Goal: Task Accomplishment & Management: Complete application form

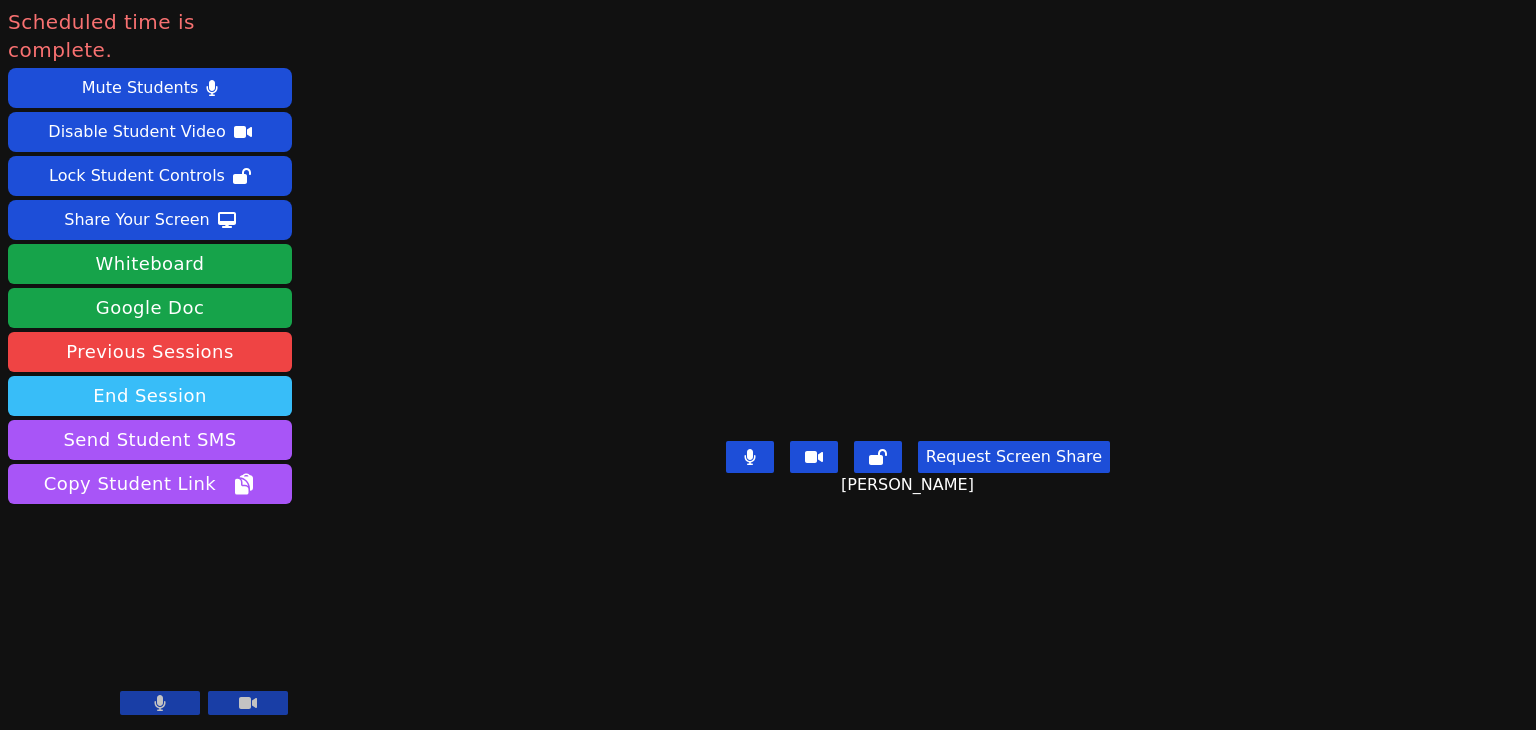
click at [228, 376] on button "End Session" at bounding box center [150, 396] width 284 height 40
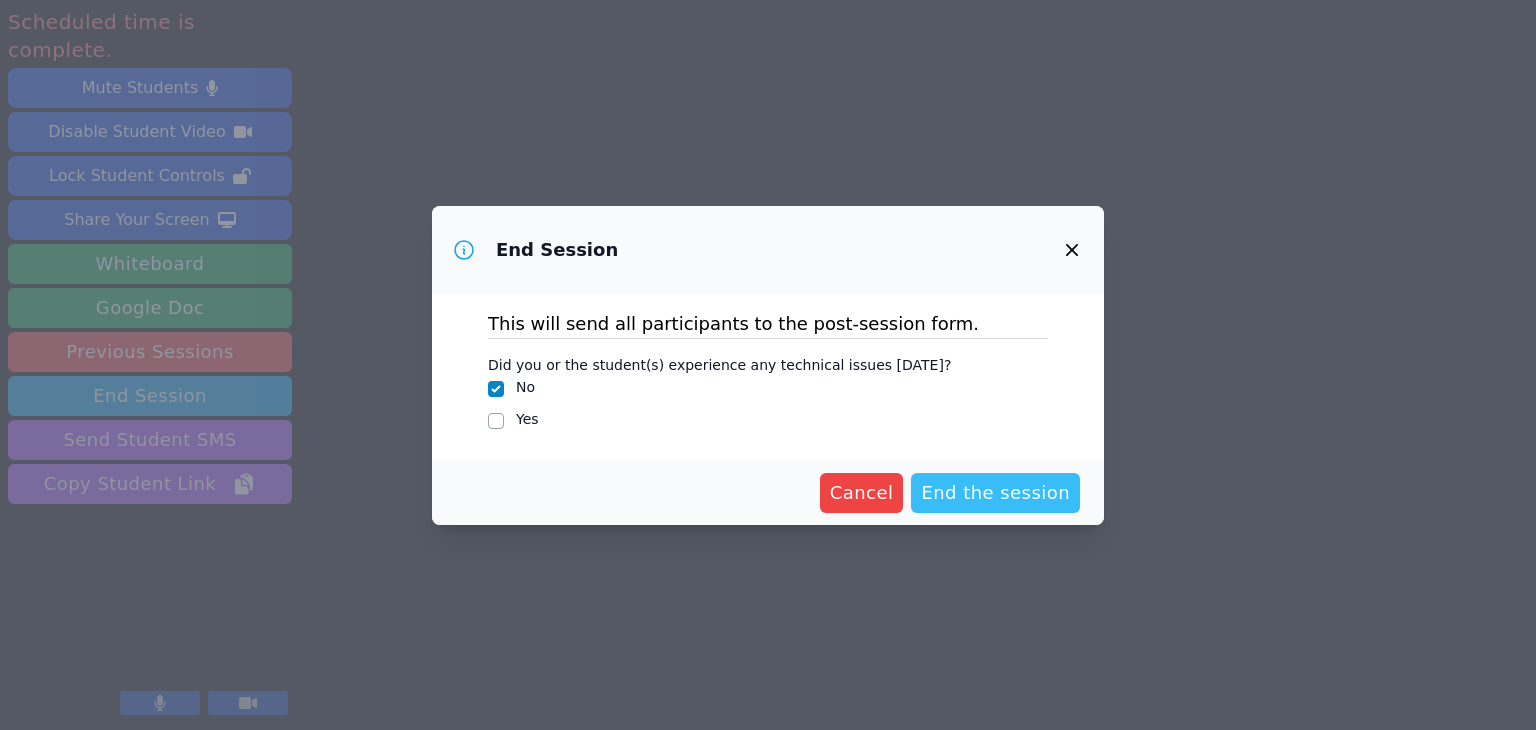
click at [969, 497] on span "End the session" at bounding box center [995, 493] width 149 height 28
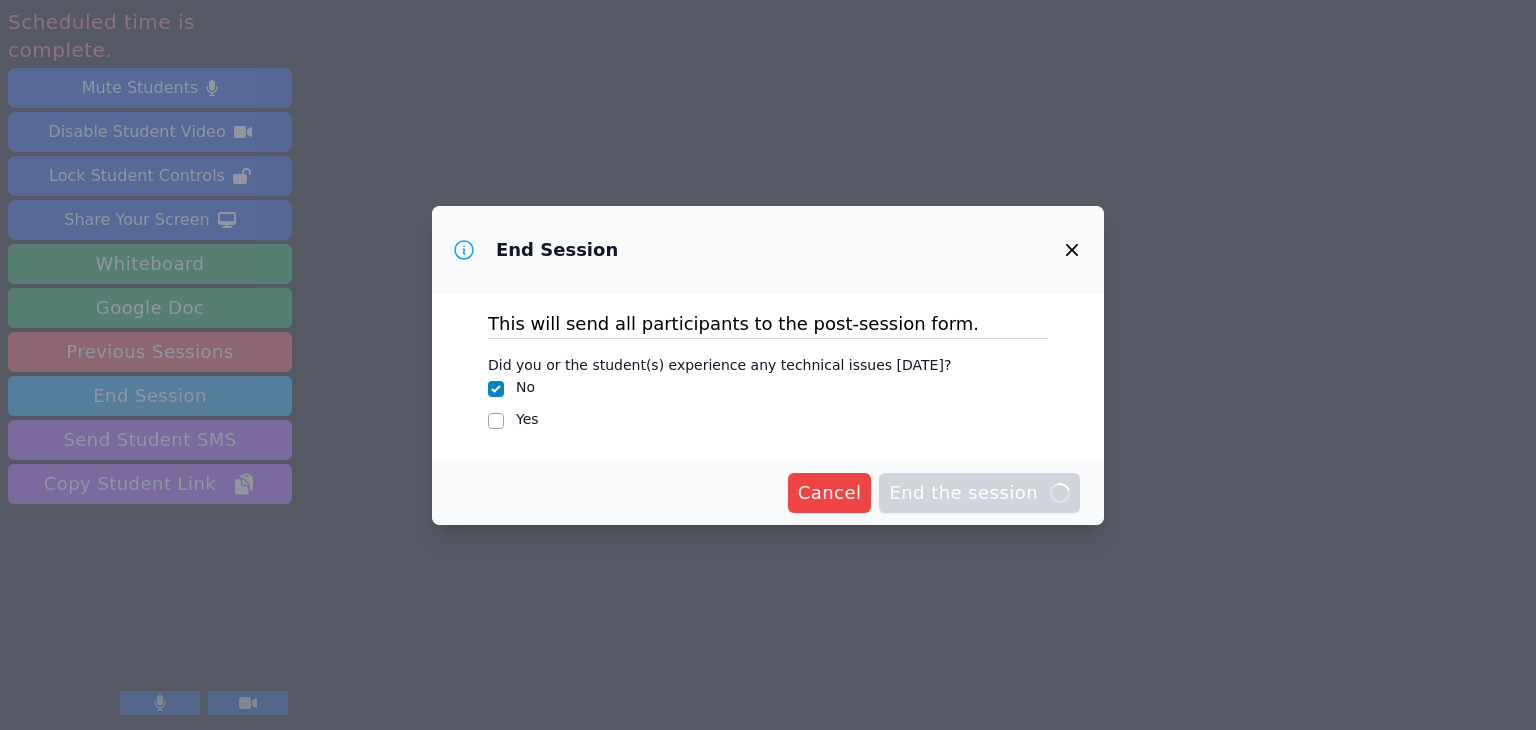
click at [998, 500] on span "End the session Loading..." at bounding box center [979, 493] width 181 height 28
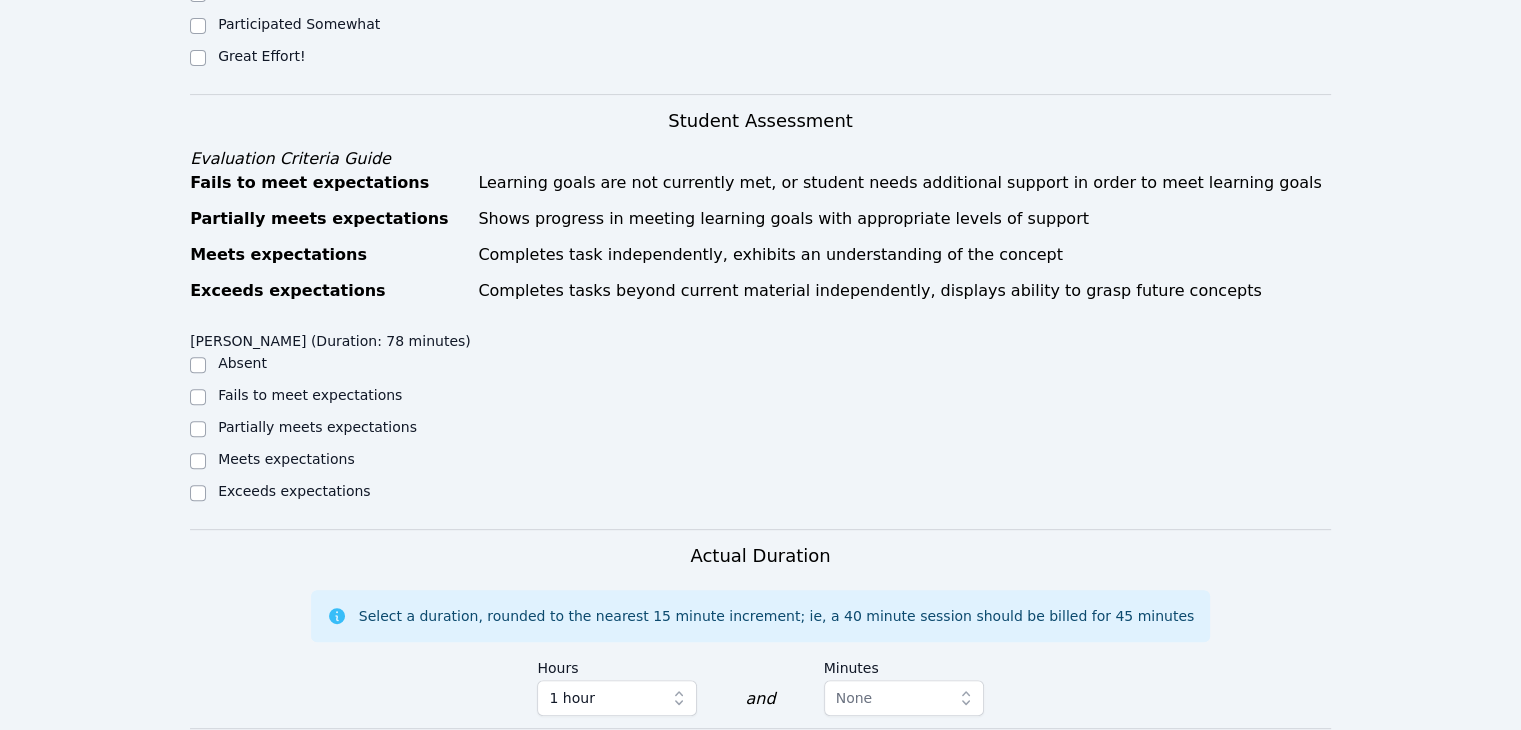
scroll to position [694, 0]
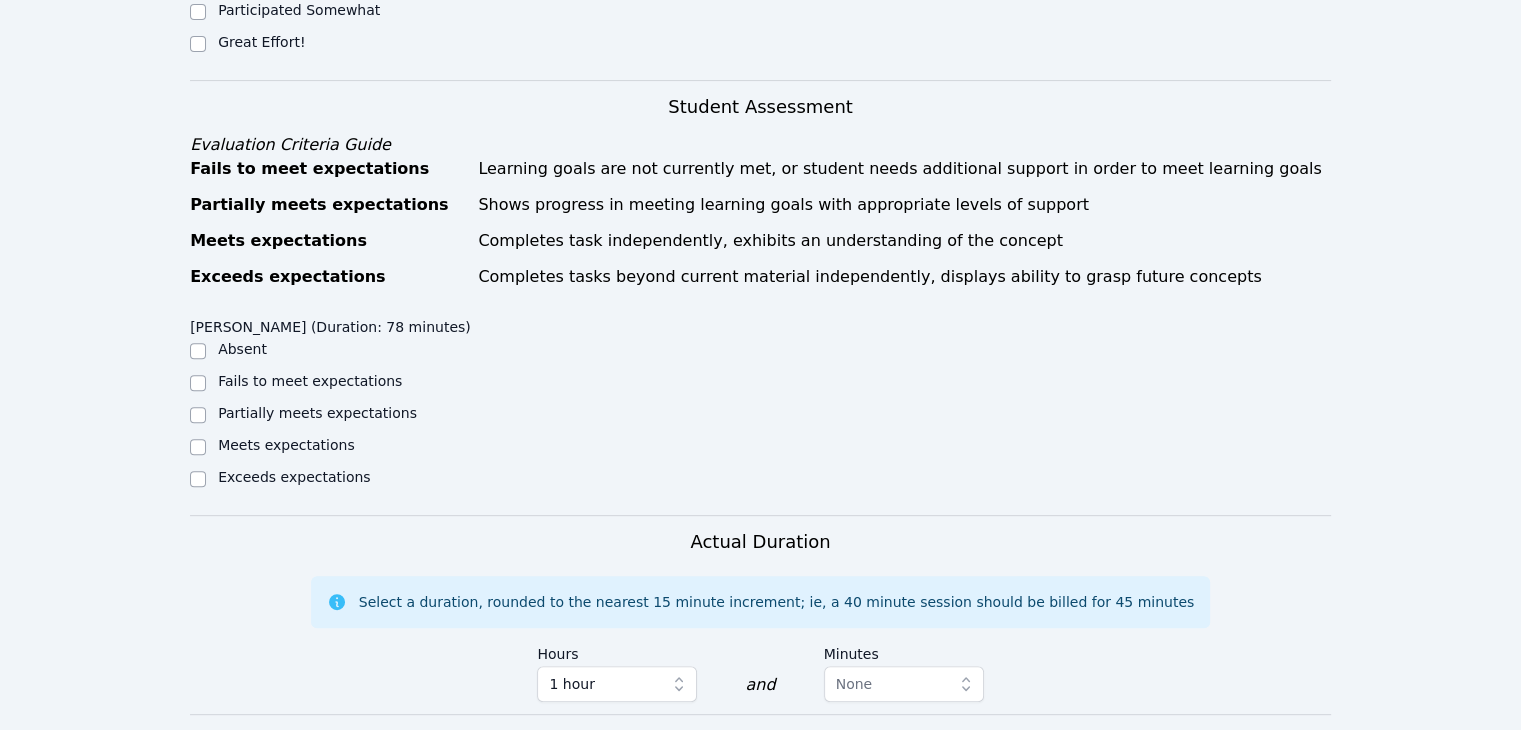
click at [303, 437] on label "Meets expectations" at bounding box center [286, 445] width 137 height 16
click at [206, 439] on input "Meets expectations" at bounding box center [198, 447] width 16 height 16
checkbox input "true"
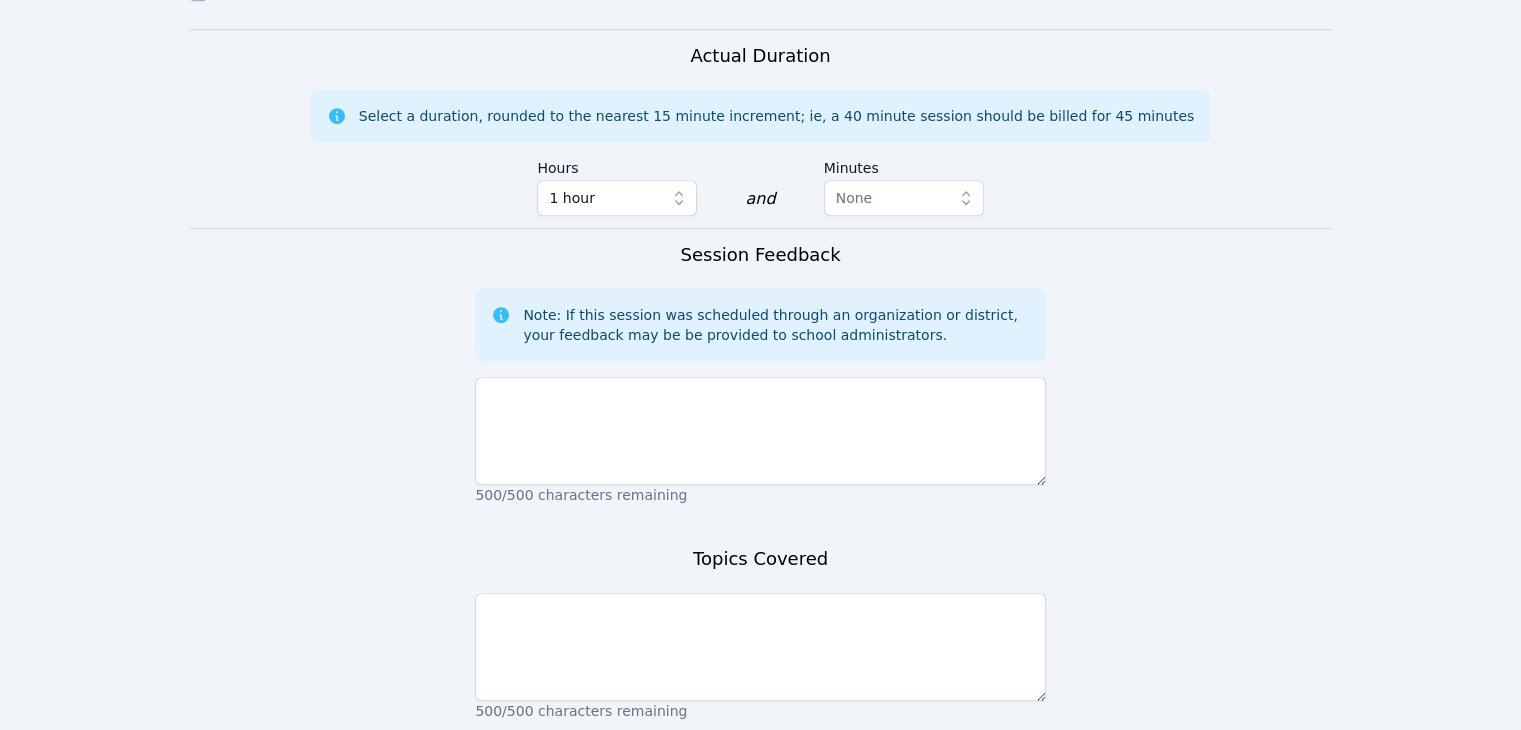
scroll to position [1195, 0]
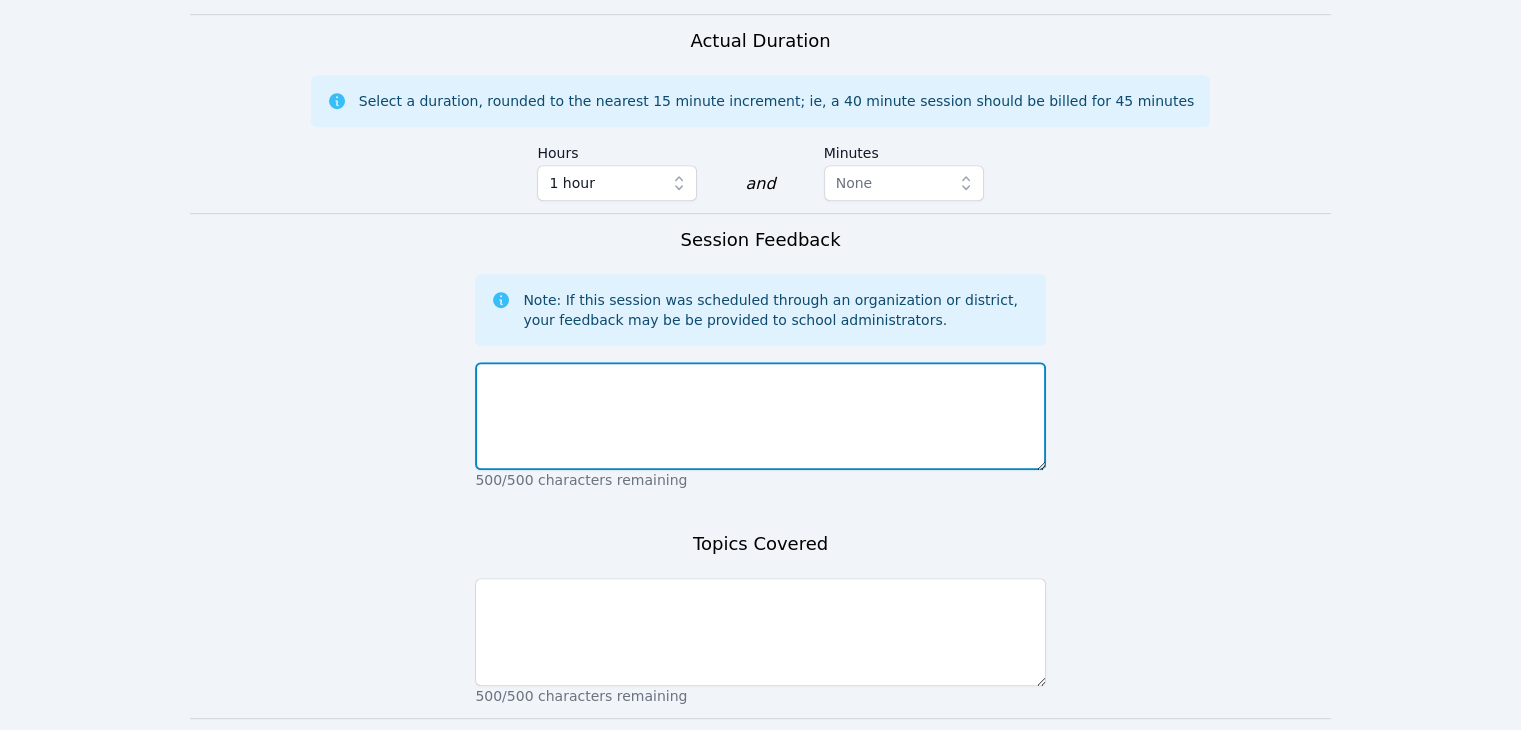
click at [610, 362] on textarea at bounding box center [760, 416] width 570 height 108
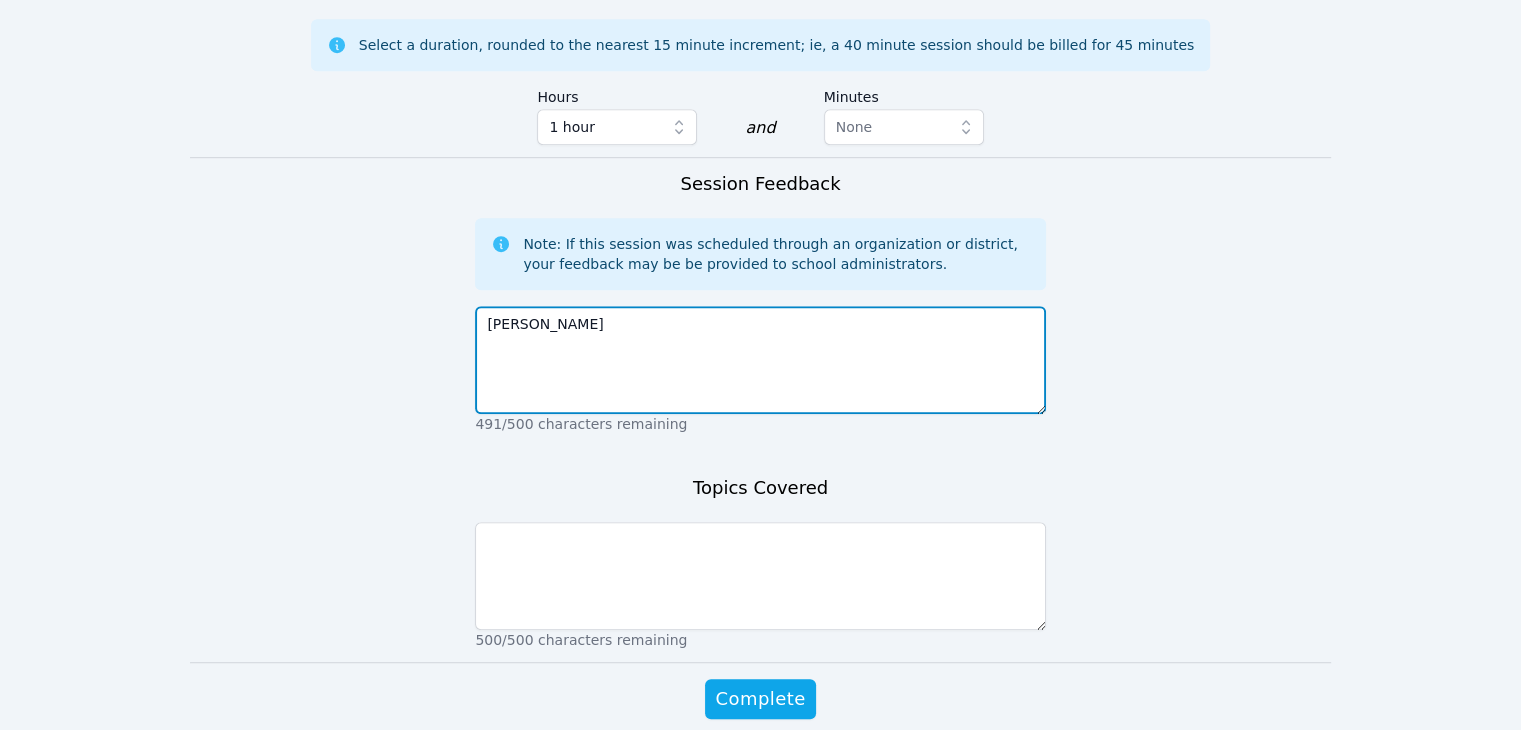
scroll to position [1252, 0]
type textarea "J"
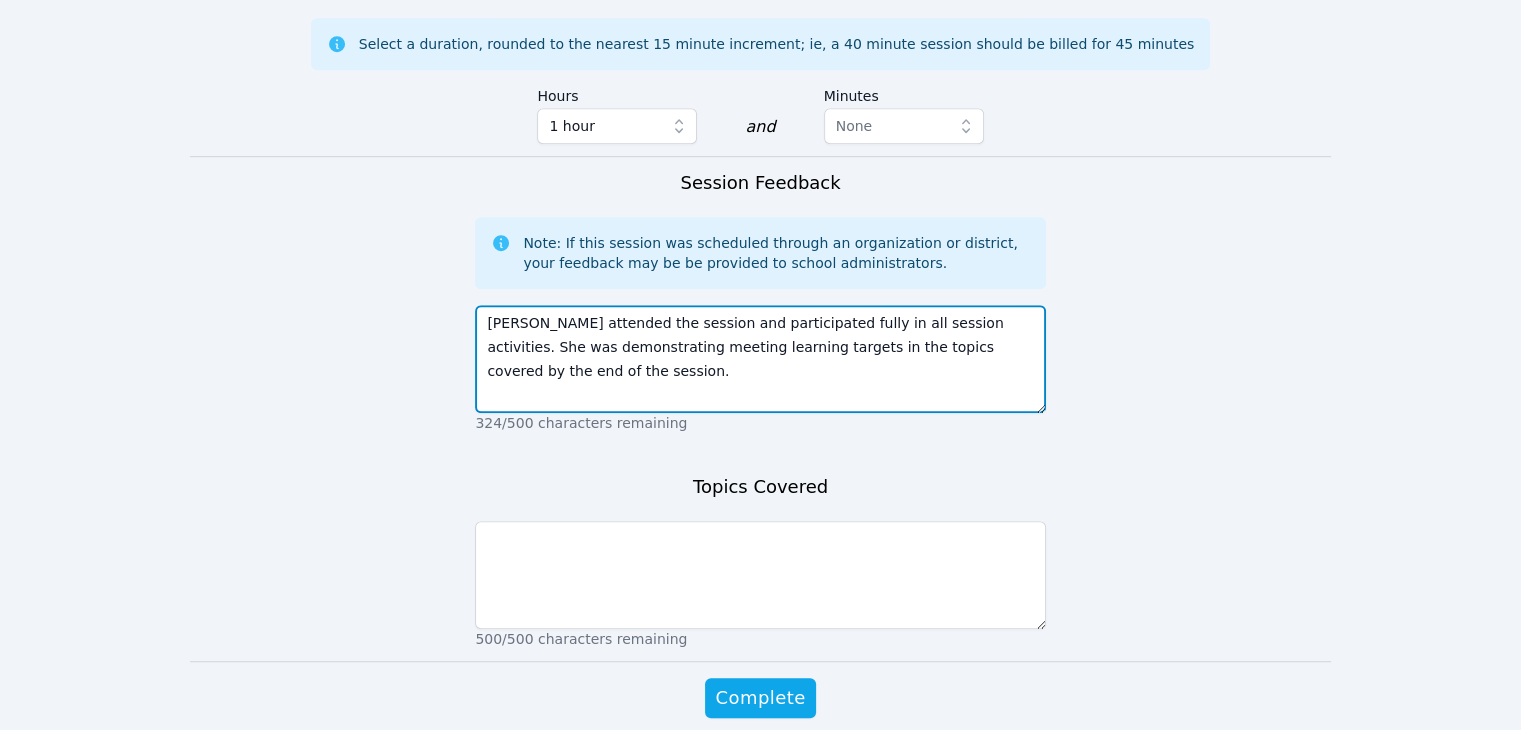
type textarea "[PERSON_NAME] attended the session and participated fully in all session activi…"
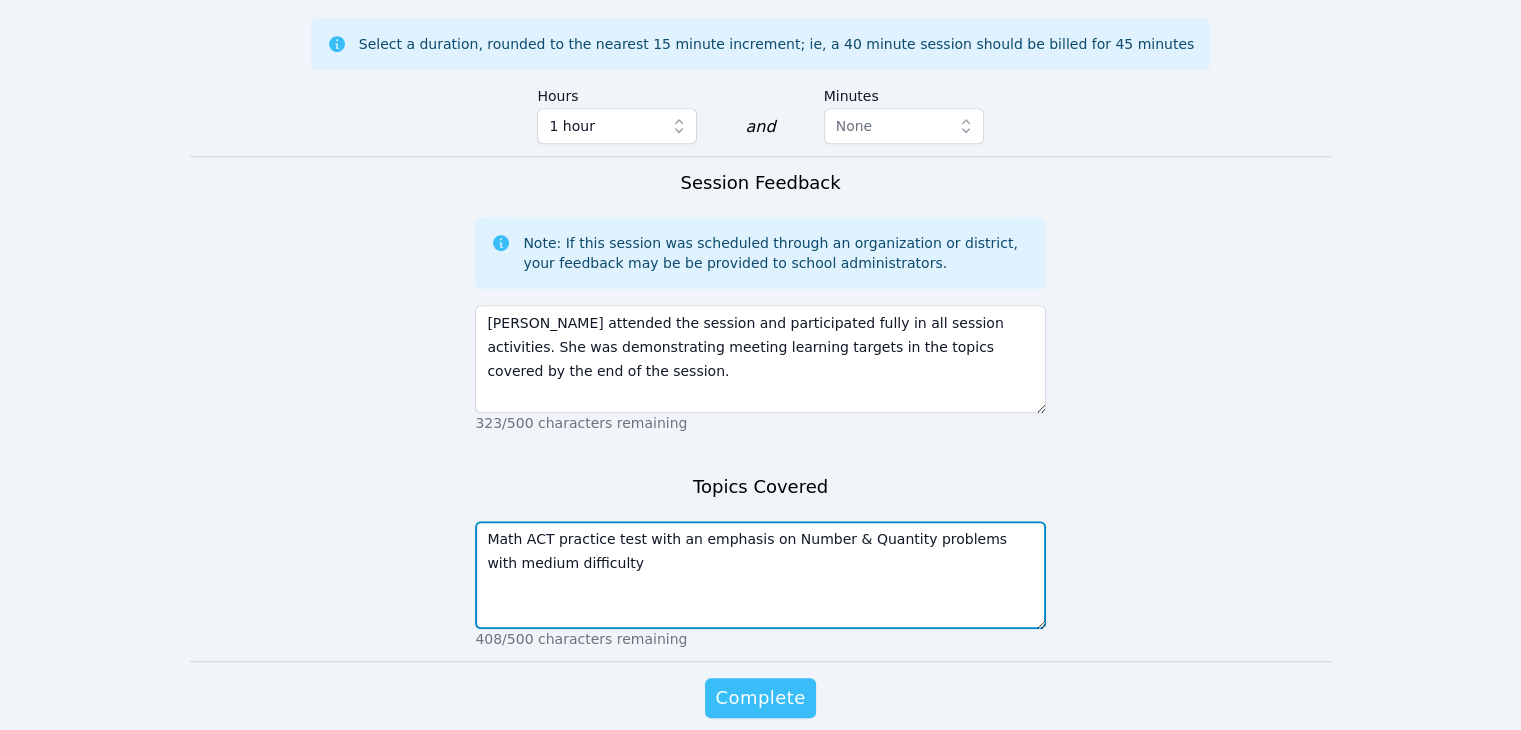
type textarea "Math ACT practice test with an emphasis on Number & Quantity problems with medi…"
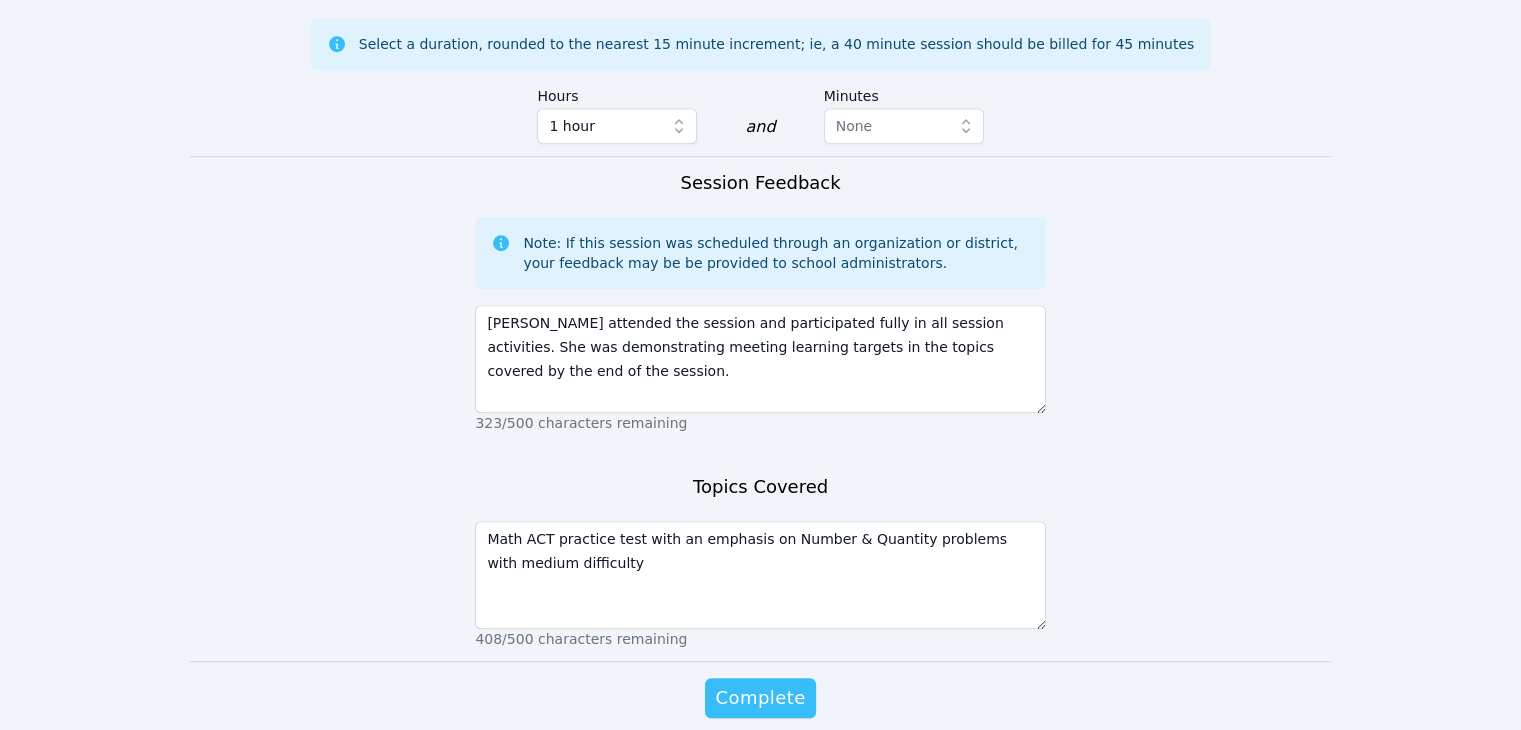
click at [788, 684] on span "Complete" at bounding box center [760, 698] width 90 height 28
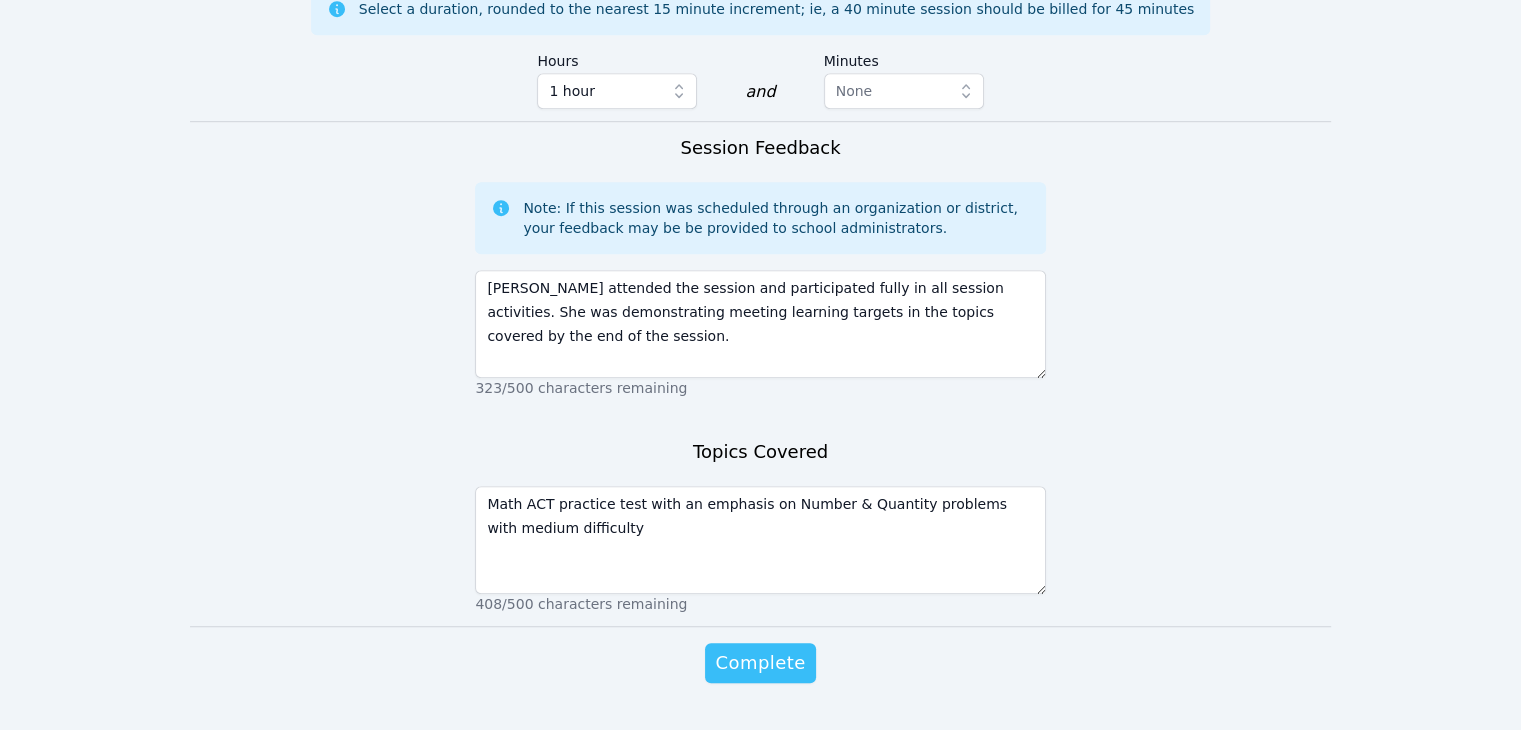
click at [768, 649] on span "Complete" at bounding box center [760, 663] width 90 height 28
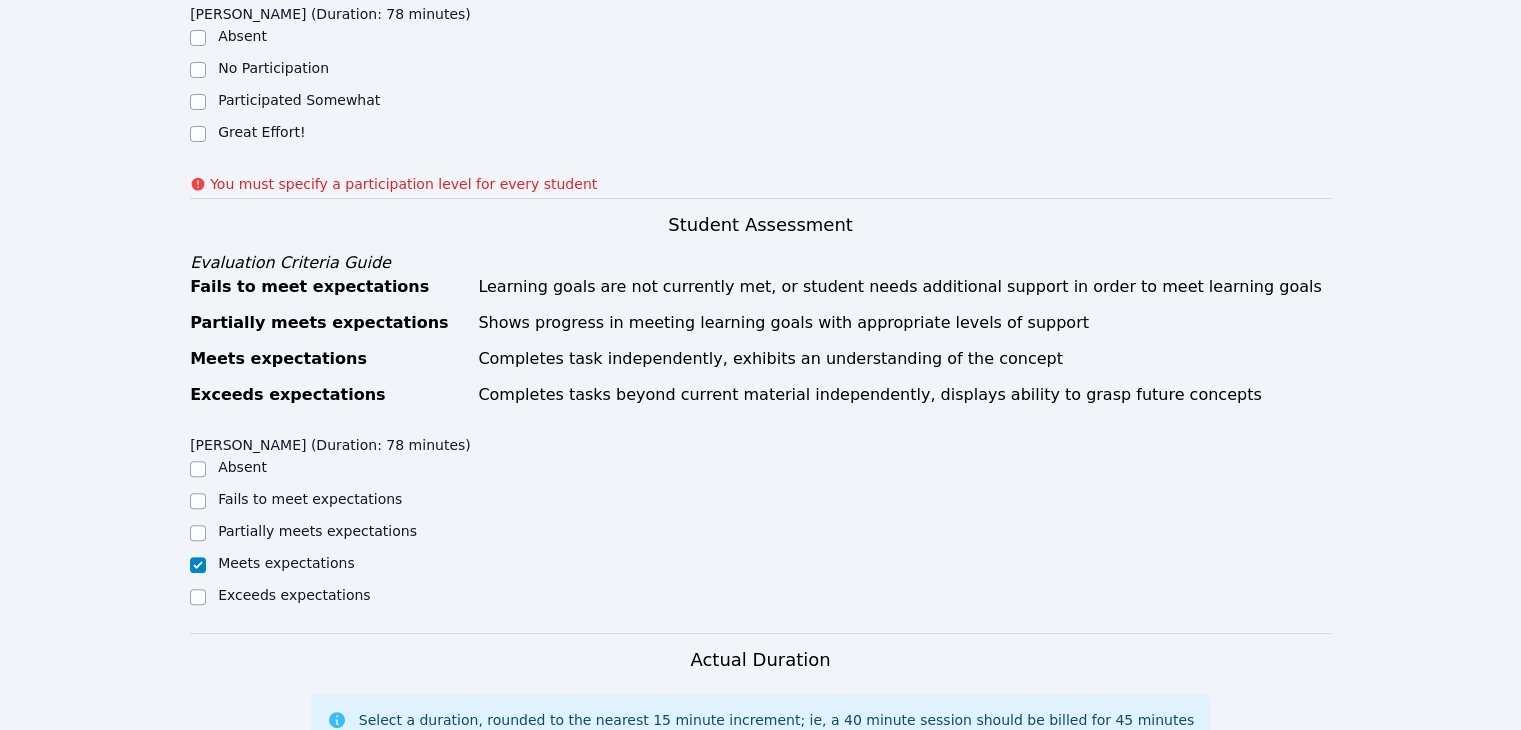
scroll to position [604, 0]
click at [265, 124] on label "Great Effort!" at bounding box center [261, 132] width 87 height 16
click at [195, 126] on input "Great Effort!" at bounding box center [198, 134] width 16 height 16
checkbox input "true"
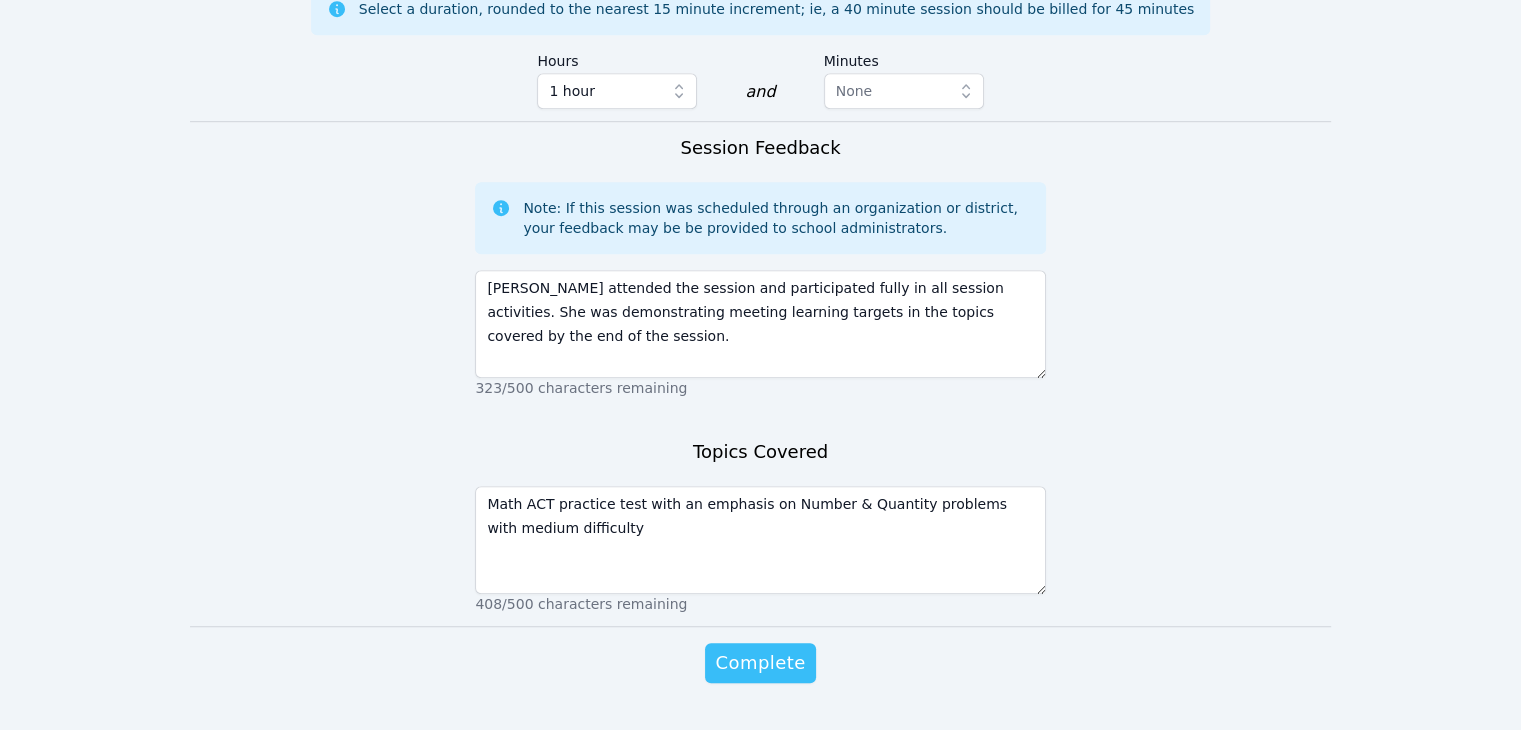
click at [750, 649] on span "Complete" at bounding box center [760, 663] width 90 height 28
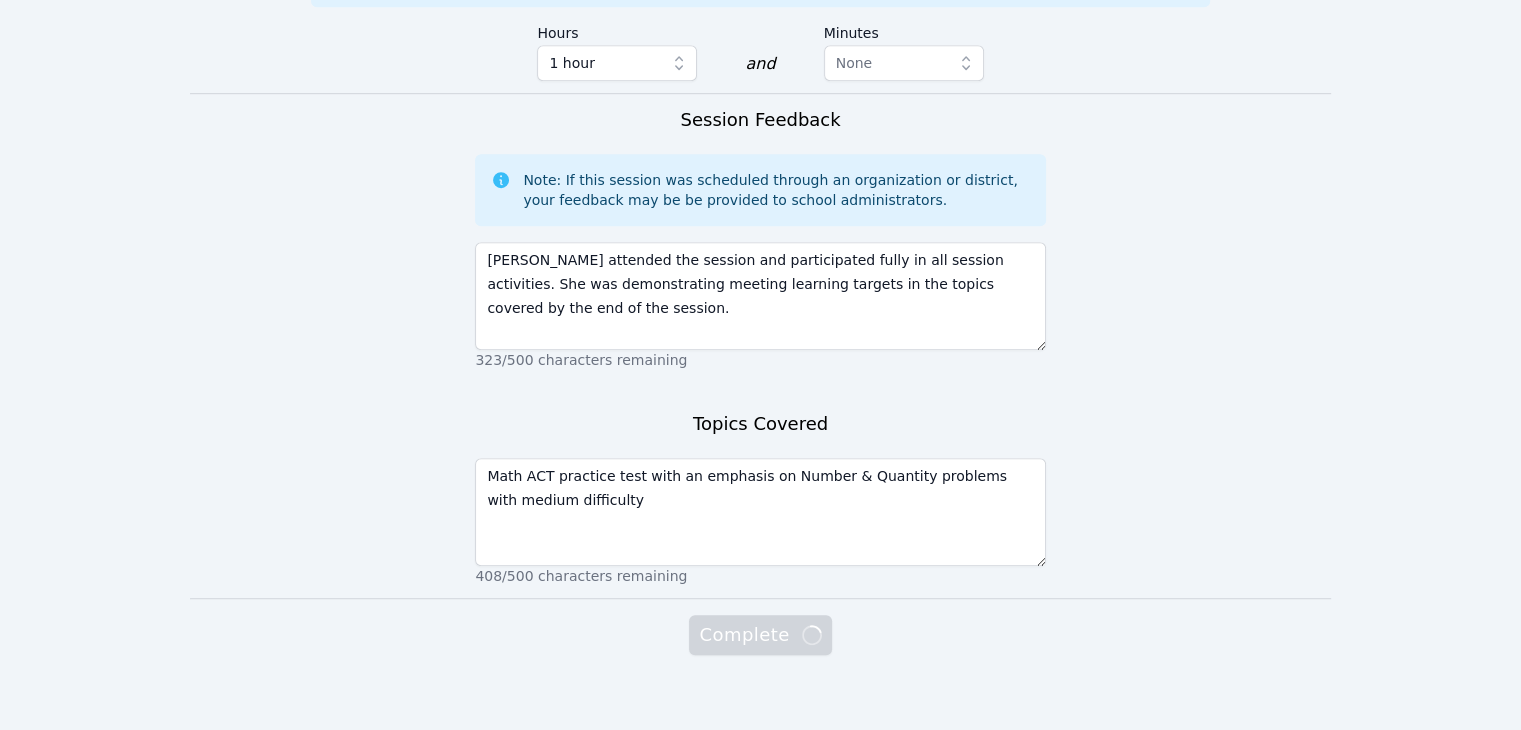
scroll to position [1287, 0]
